Goal: Navigation & Orientation: Find specific page/section

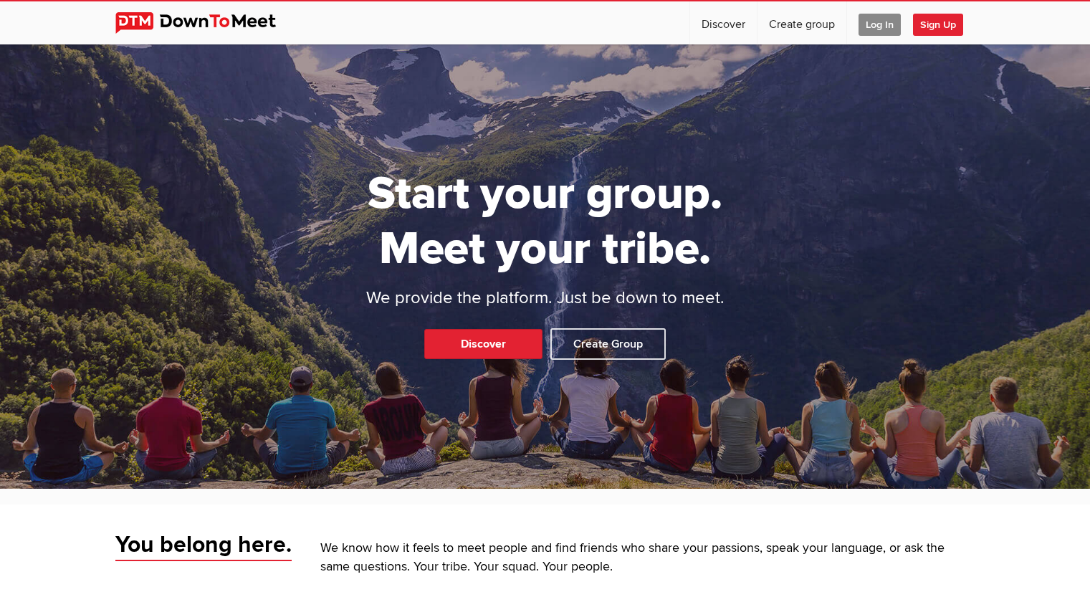
scroll to position [287, 0]
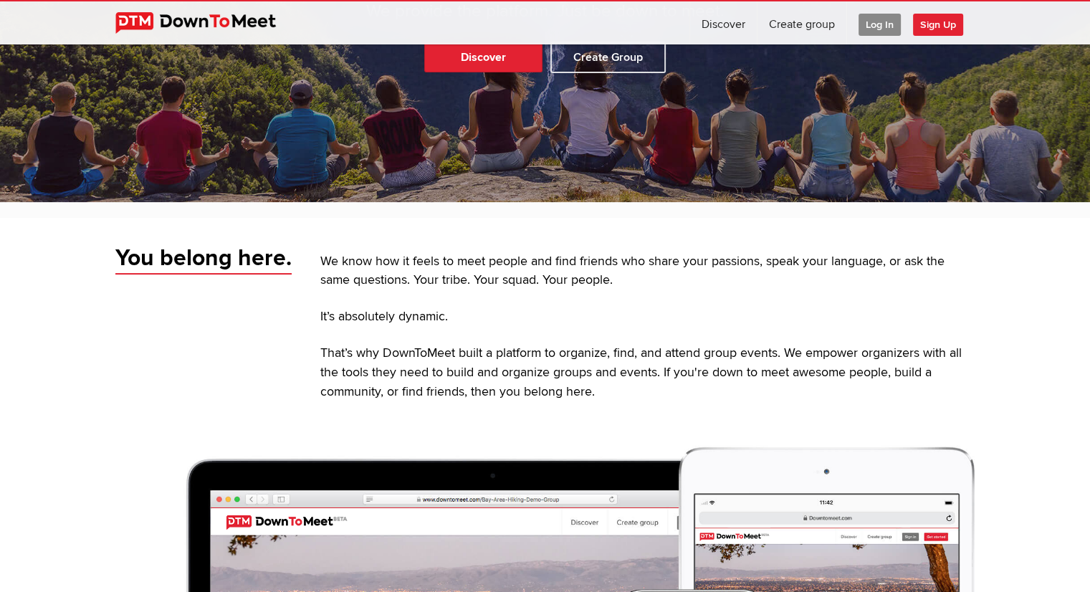
click at [494, 72] on p "Discover Create Group" at bounding box center [545, 61] width 1090 height 38
click at [487, 66] on link "Discover" at bounding box center [483, 57] width 118 height 30
select select "null"
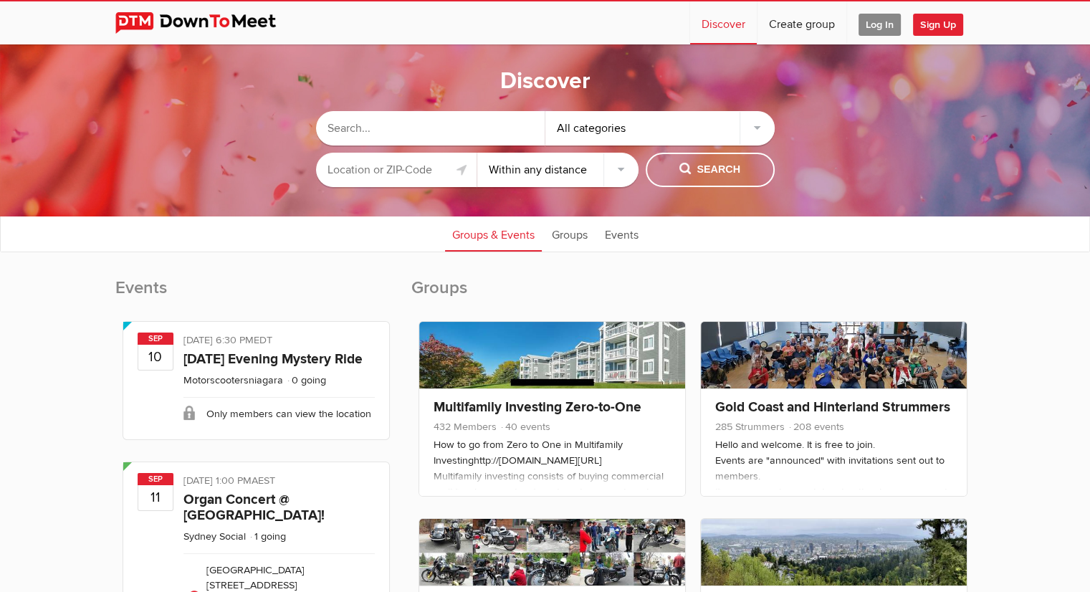
click at [441, 138] on input "text" at bounding box center [430, 128] width 229 height 34
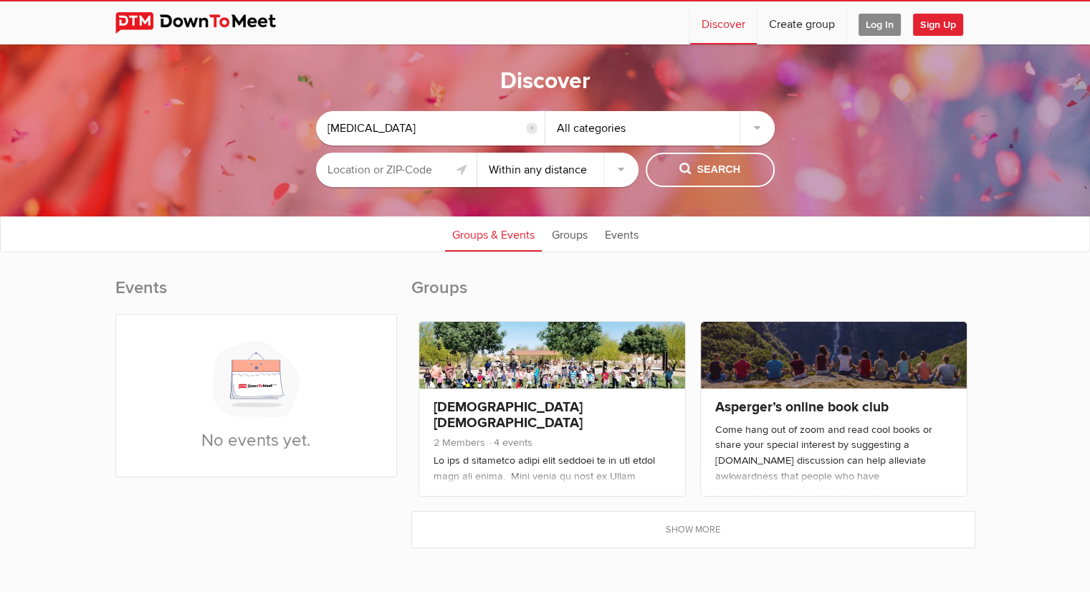
drag, startPoint x: 342, startPoint y: 112, endPoint x: 269, endPoint y: 99, distance: 74.9
click at [269, 99] on sp-group-common-search-cat-loc "[MEDICAL_DATA] reset All categories Within 10 miles Within 25 miles Within 50 m…" at bounding box center [545, 145] width 946 height 97
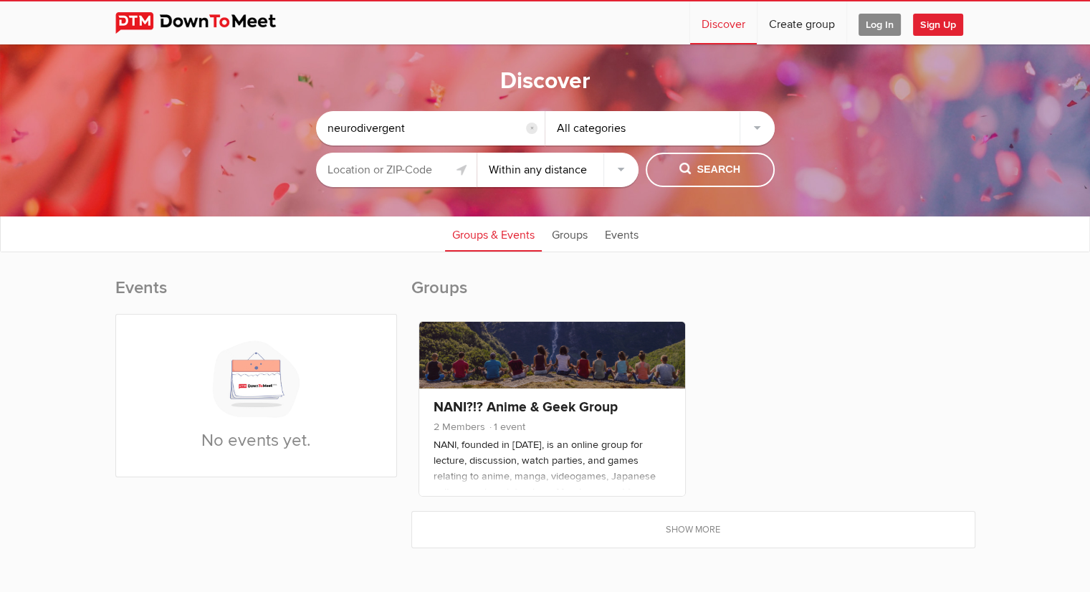
drag, startPoint x: 425, startPoint y: 137, endPoint x: 283, endPoint y: 126, distance: 142.2
click at [283, 126] on sp-group-common-search-cat-loc "neurodivergent reset All categories Within 10 miles Within 25 miles Within 50 m…" at bounding box center [545, 145] width 946 height 97
type input "leadership"
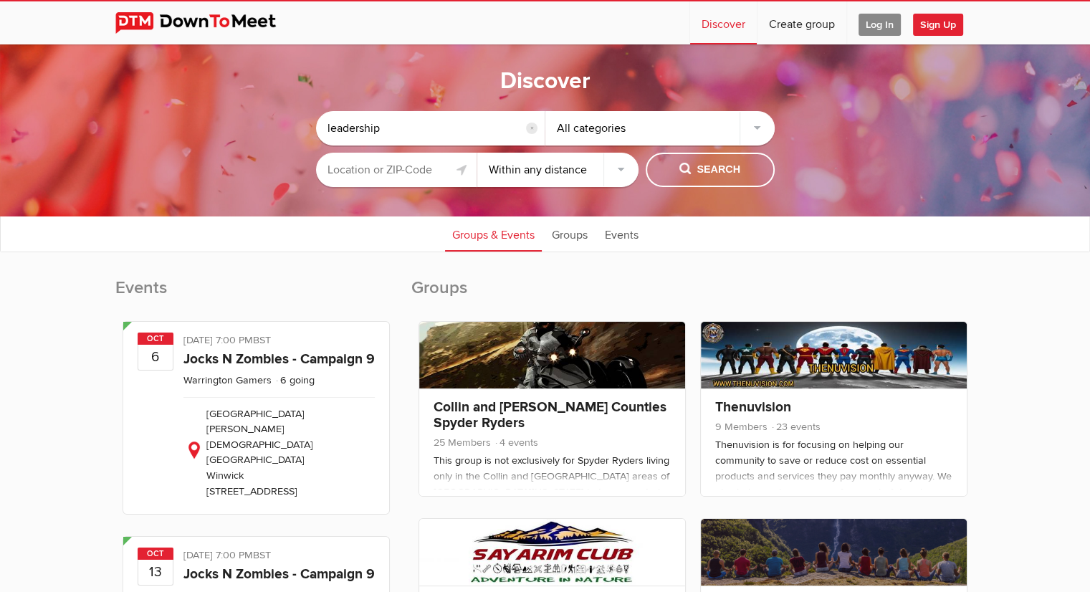
click at [366, 169] on input "text" at bounding box center [396, 170] width 161 height 34
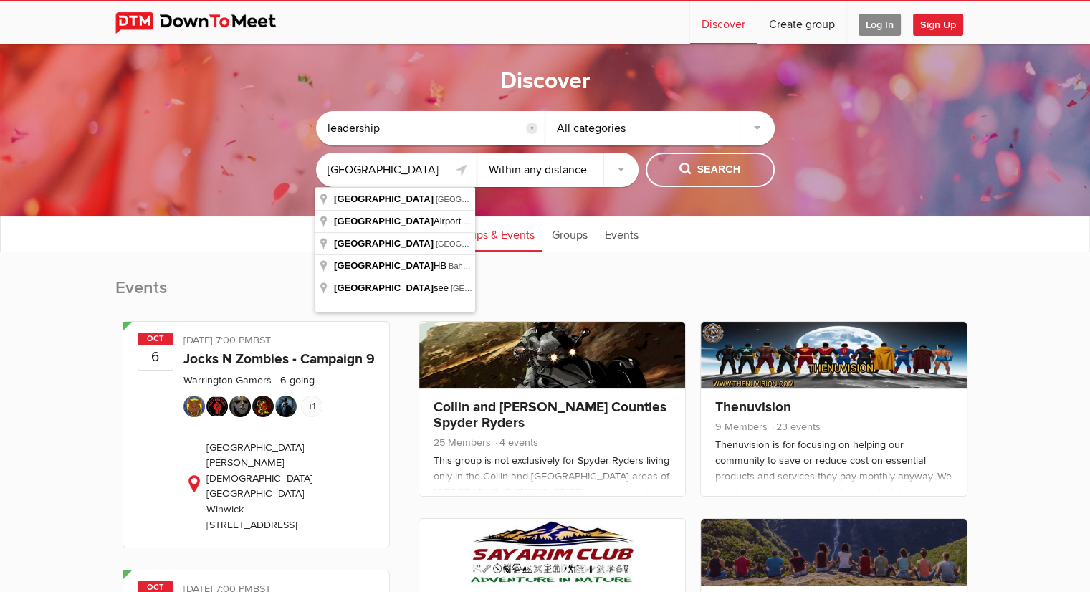
type input "[GEOGRAPHIC_DATA]"
